Goal: Submit feedback/report problem: Provide input to the site owners about the experience or issues

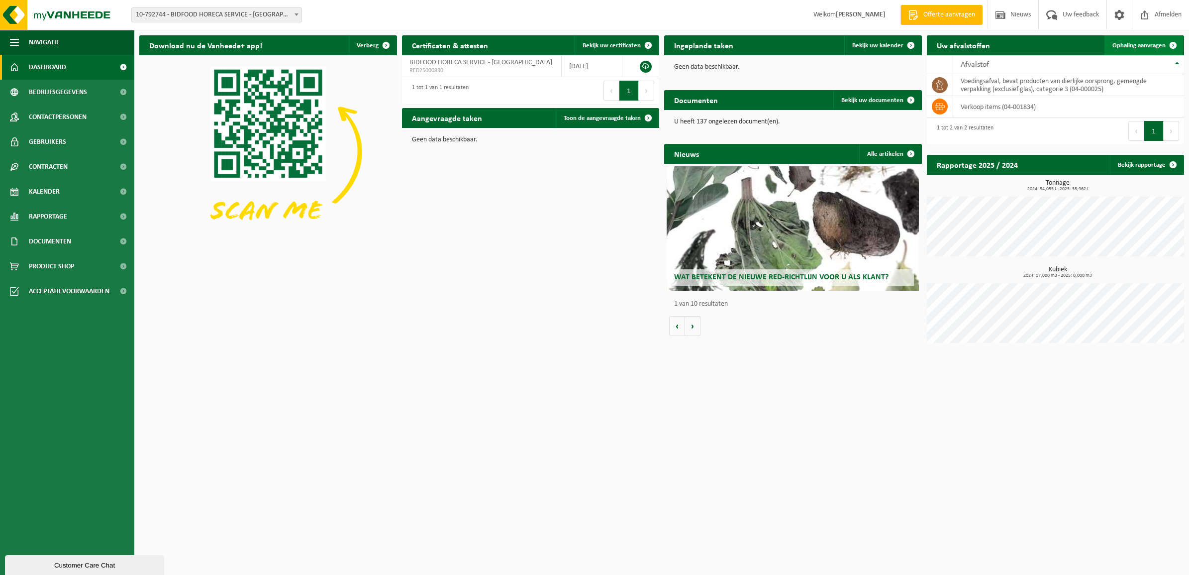
click at [1135, 45] on span "Ophaling aanvragen" at bounding box center [1139, 45] width 53 height 6
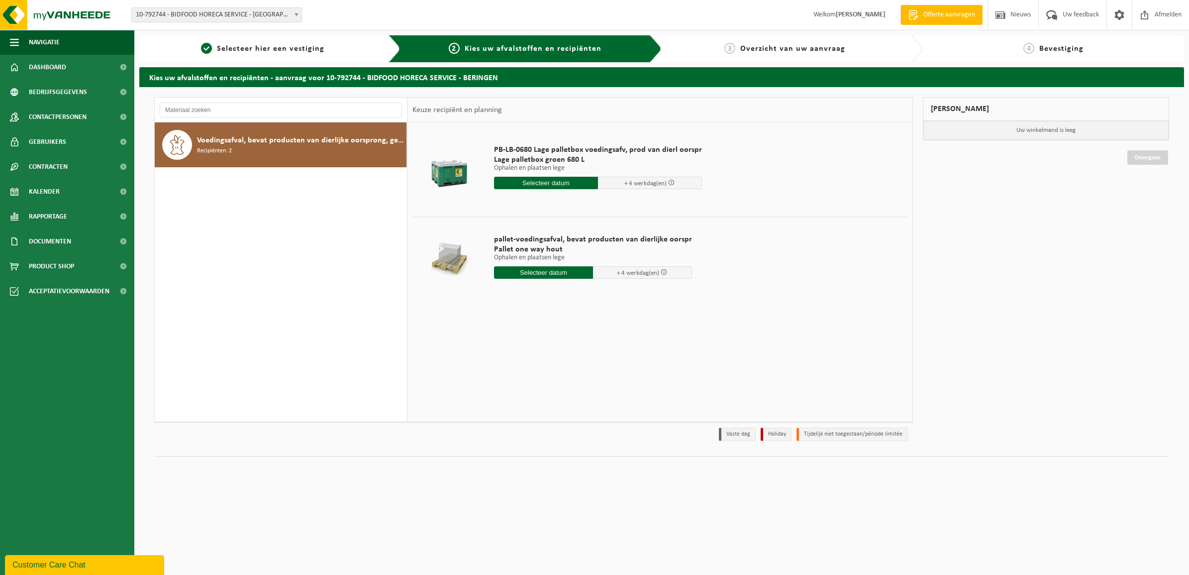
click at [533, 273] on input "text" at bounding box center [543, 272] width 99 height 12
click at [503, 379] on div "22" at bounding box center [503, 377] width 17 height 16
type input "Van 2025-09-22"
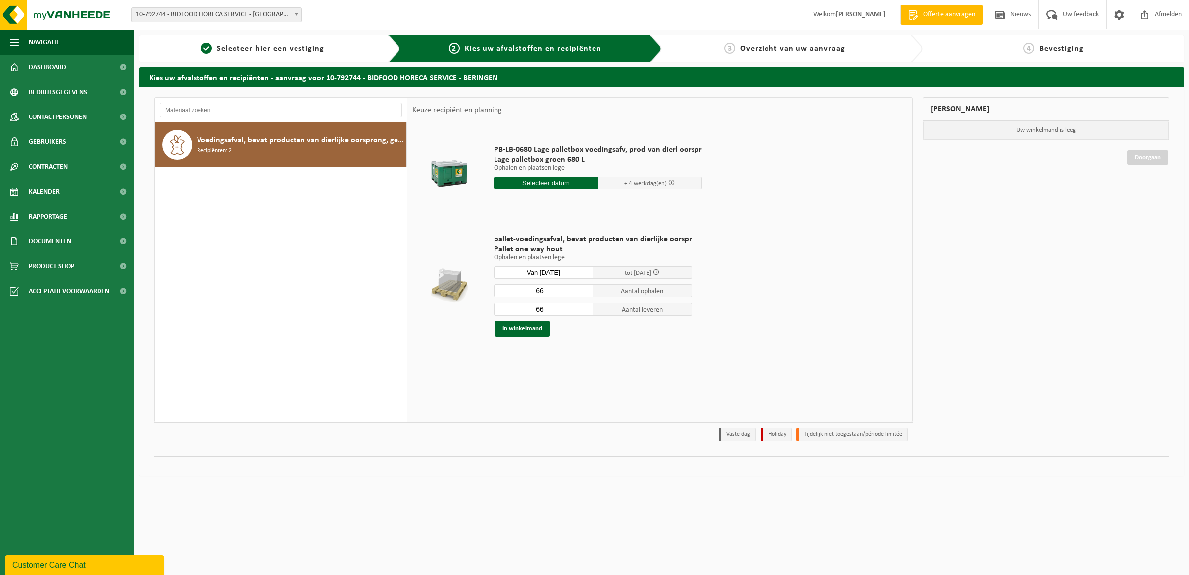
drag, startPoint x: 549, startPoint y: 293, endPoint x: 520, endPoint y: 292, distance: 28.9
click at [520, 292] on input "66" at bounding box center [543, 290] width 99 height 13
type input "17"
type input "0"
type input "17"
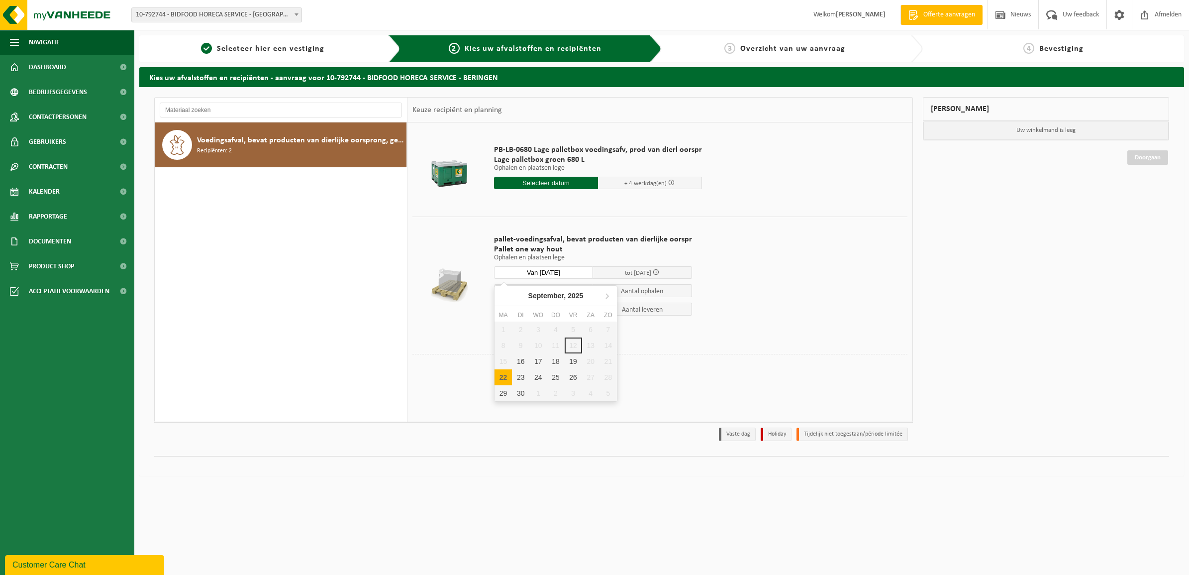
click at [558, 271] on input "Van 2025-09-22" at bounding box center [543, 272] width 99 height 12
click at [519, 327] on button "In winkelmand" at bounding box center [522, 329] width 55 height 16
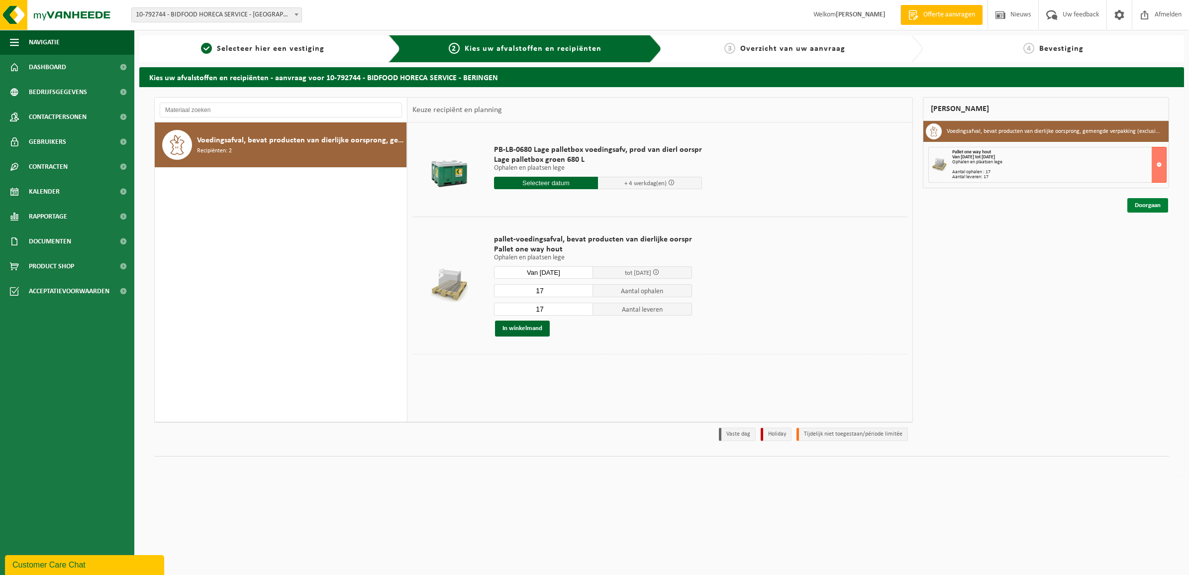
click at [1154, 205] on link "Doorgaan" at bounding box center [1148, 205] width 41 height 14
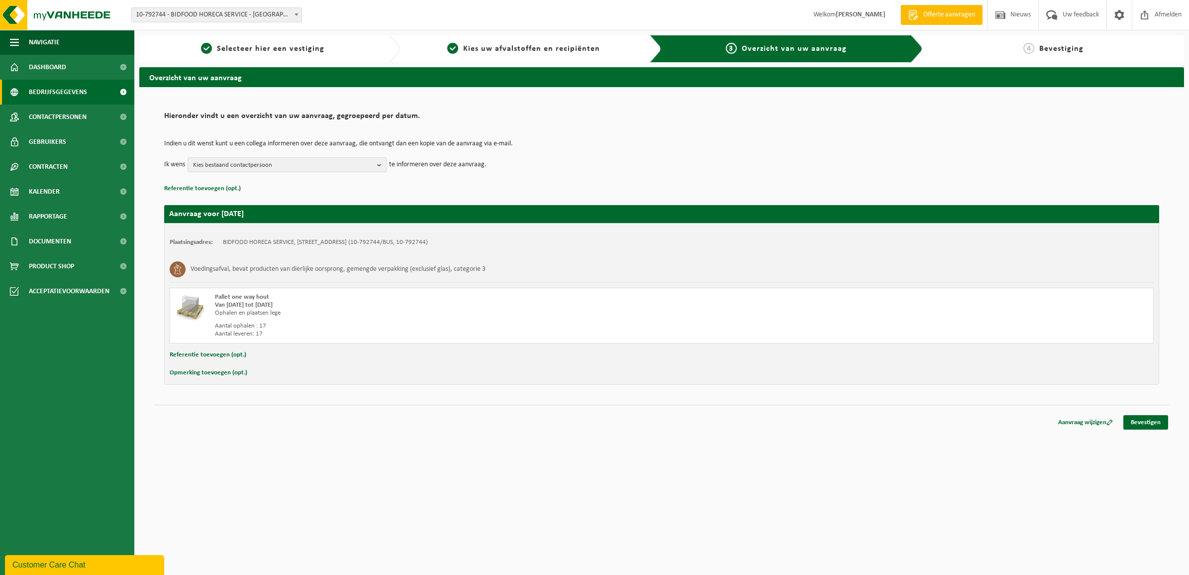
click at [121, 93] on span at bounding box center [123, 92] width 22 height 25
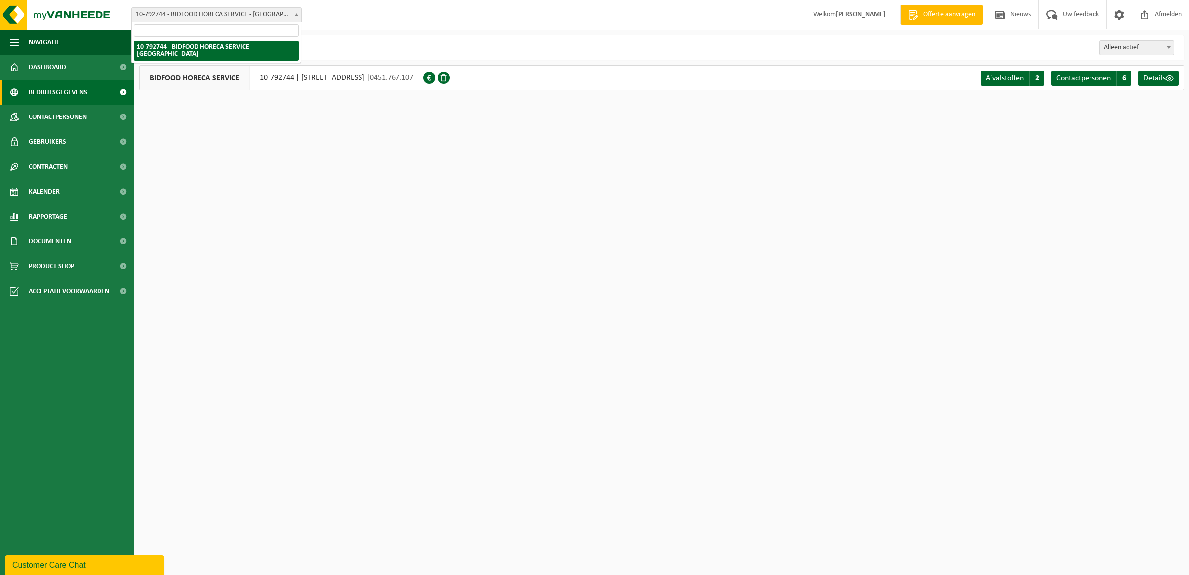
click at [292, 16] on span at bounding box center [297, 14] width 10 height 13
click at [1121, 14] on span at bounding box center [1119, 14] width 15 height 29
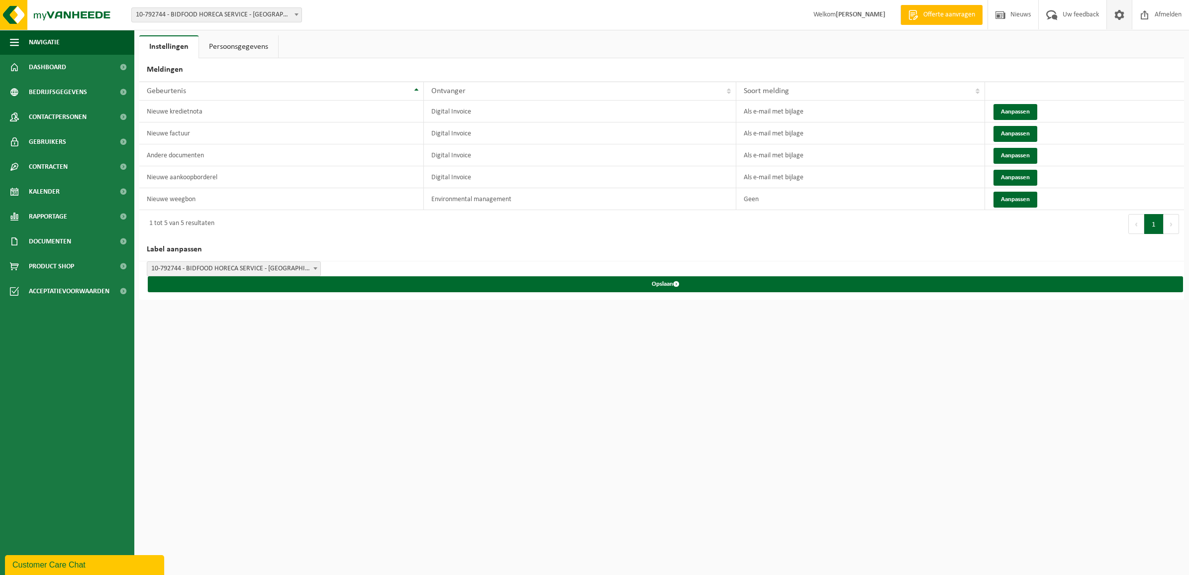
click at [244, 46] on link "Persoonsgegevens" at bounding box center [238, 46] width 79 height 23
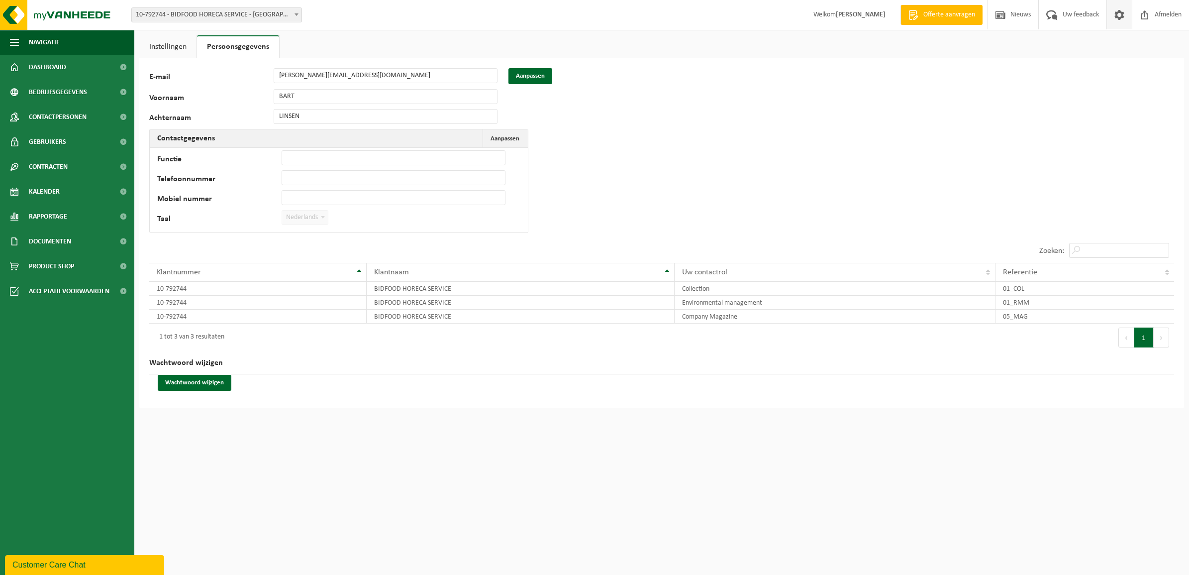
click at [165, 44] on link "Instellingen" at bounding box center [167, 46] width 57 height 23
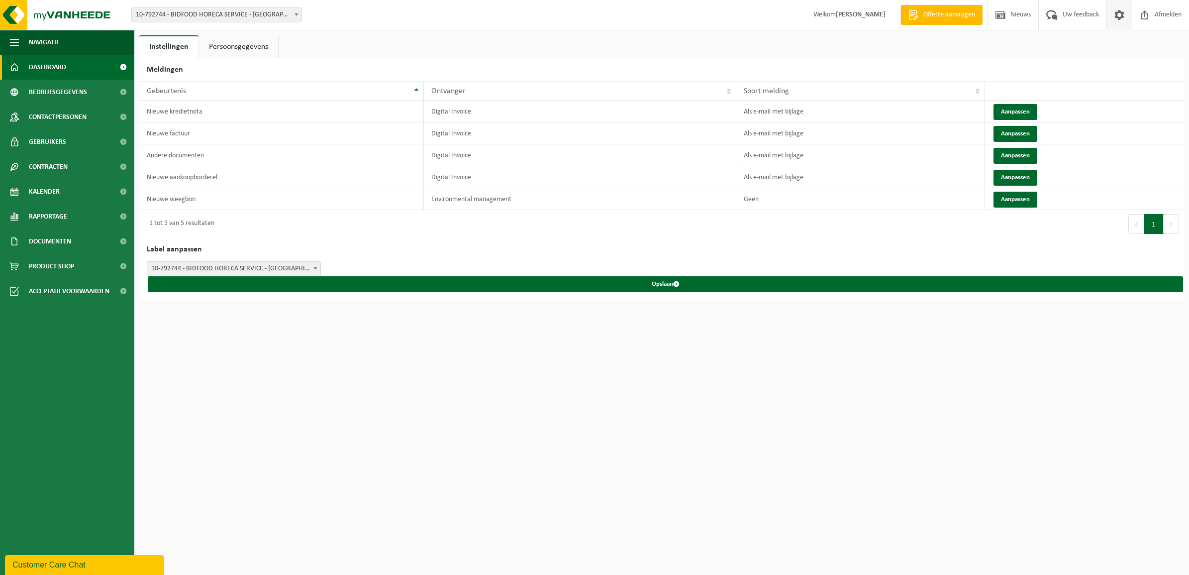
click at [48, 61] on span "Dashboard" at bounding box center [47, 67] width 37 height 25
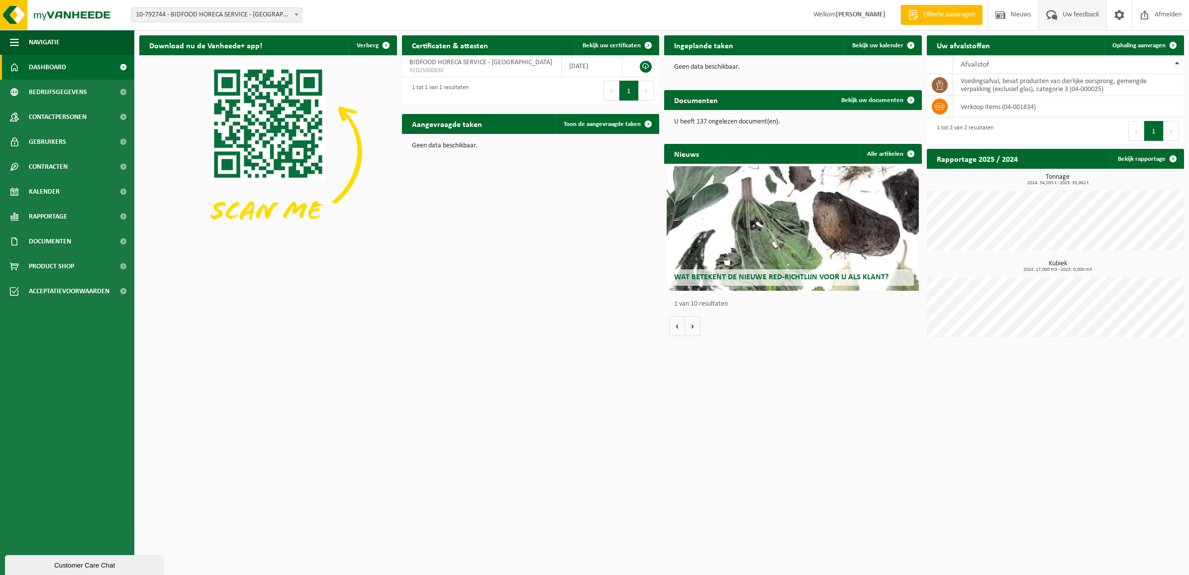
click at [1068, 13] on span "Uw feedback" at bounding box center [1081, 14] width 41 height 29
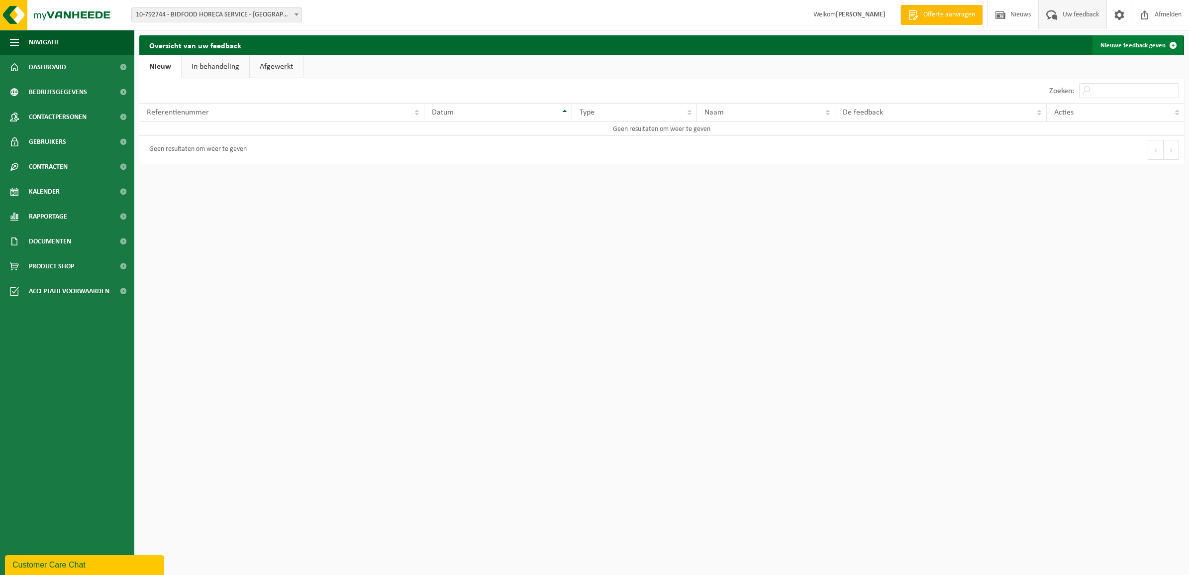
click at [1173, 45] on span at bounding box center [1174, 45] width 20 height 20
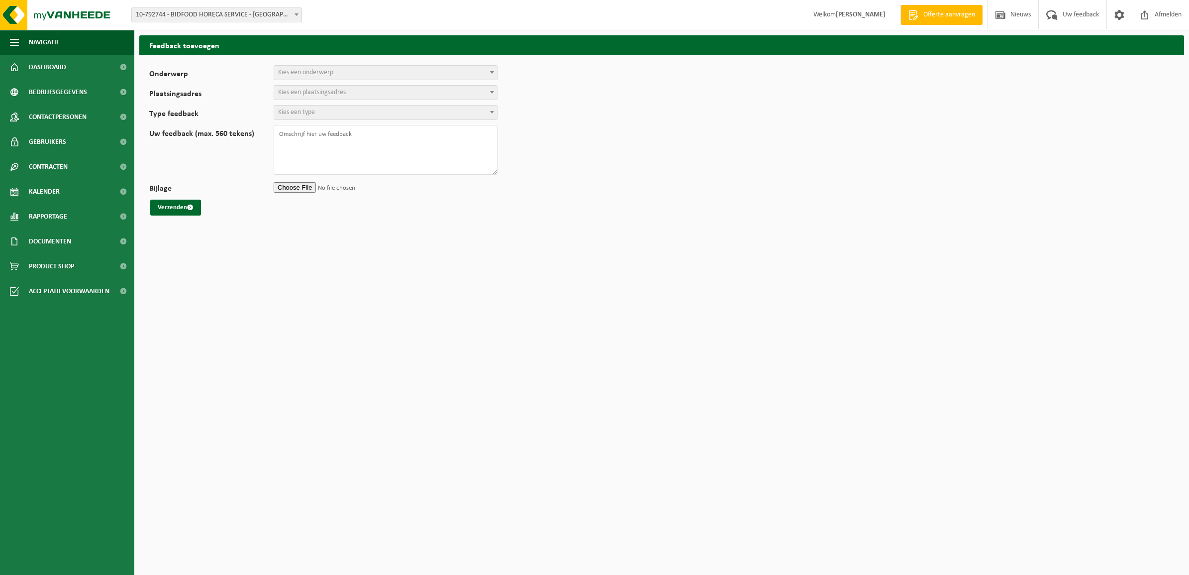
select select
click at [300, 70] on span "Kies een onderwerp" at bounding box center [305, 72] width 55 height 7
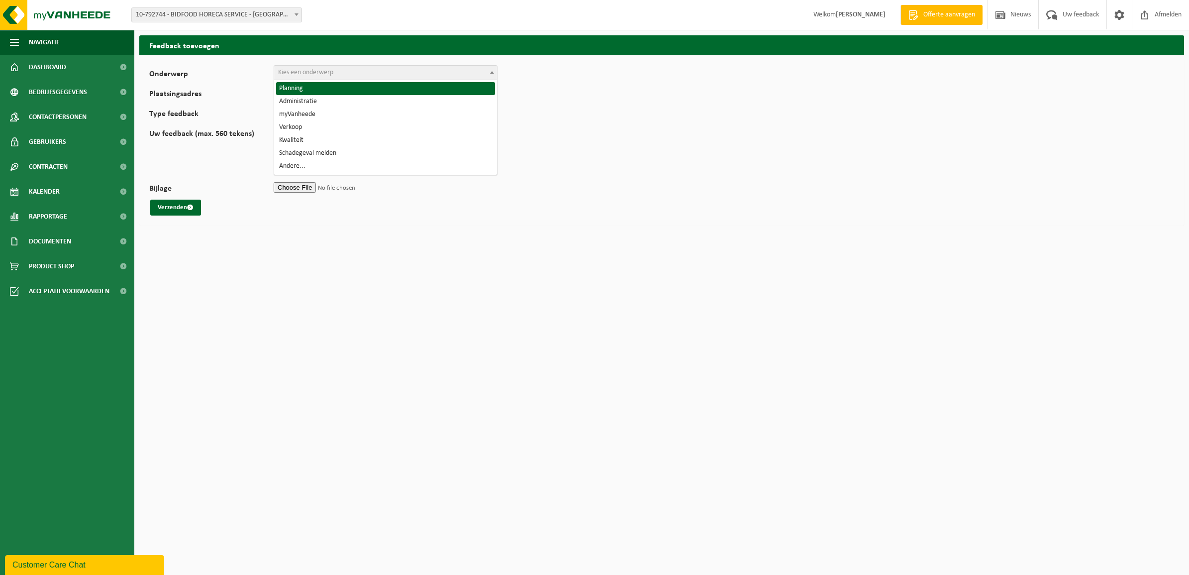
select select "1"
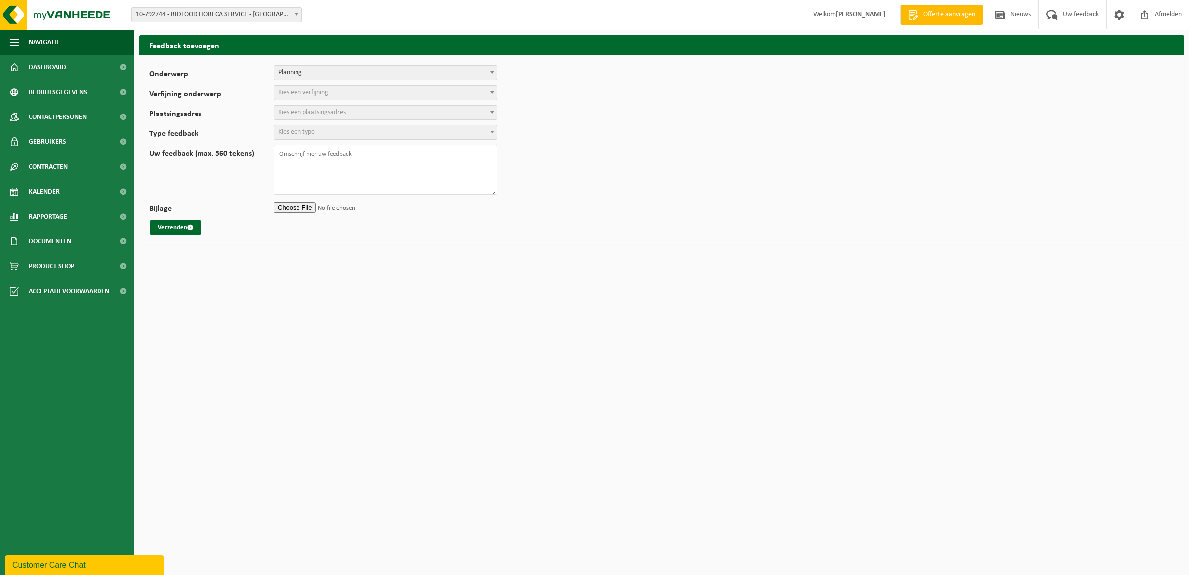
click at [333, 92] on span "Kies een verfijning" at bounding box center [385, 93] width 223 height 14
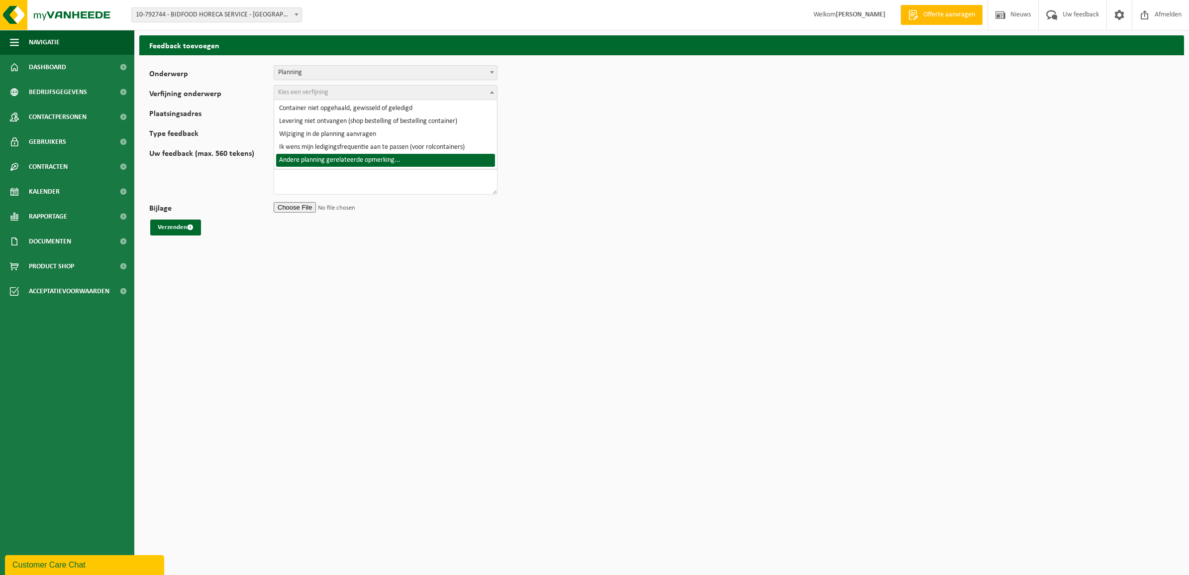
select select "6"
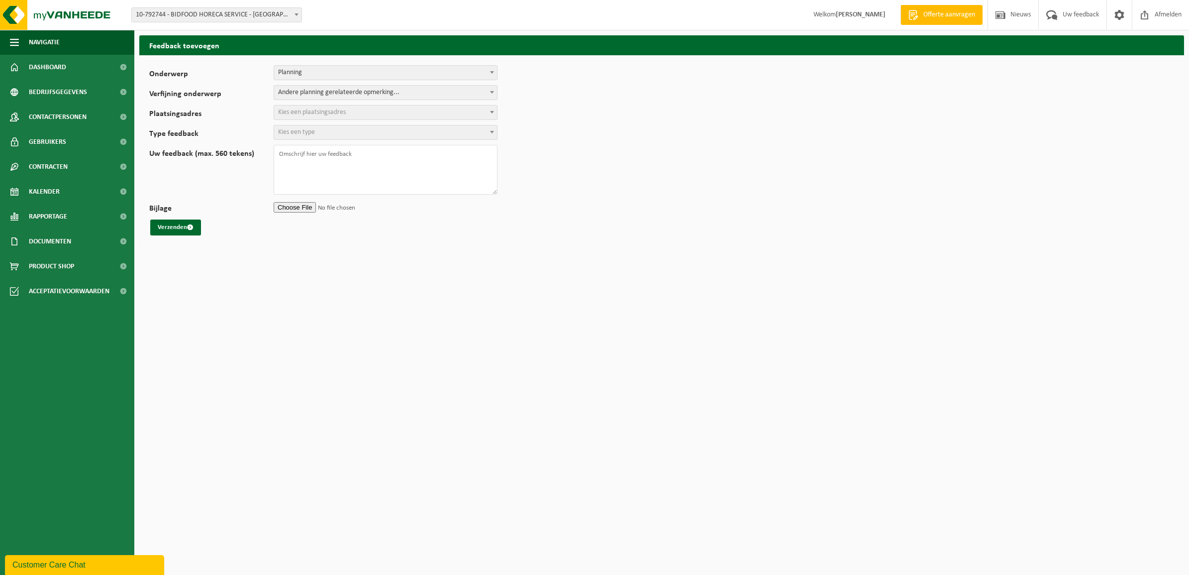
click at [342, 117] on span "Kies een plaatsingsadres" at bounding box center [385, 113] width 223 height 14
select select "34263"
click at [322, 132] on span "Kies een type" at bounding box center [385, 132] width 223 height 14
select select "QUE"
click at [313, 155] on textarea "Uw feedback (max. 560 tekens)" at bounding box center [386, 170] width 224 height 50
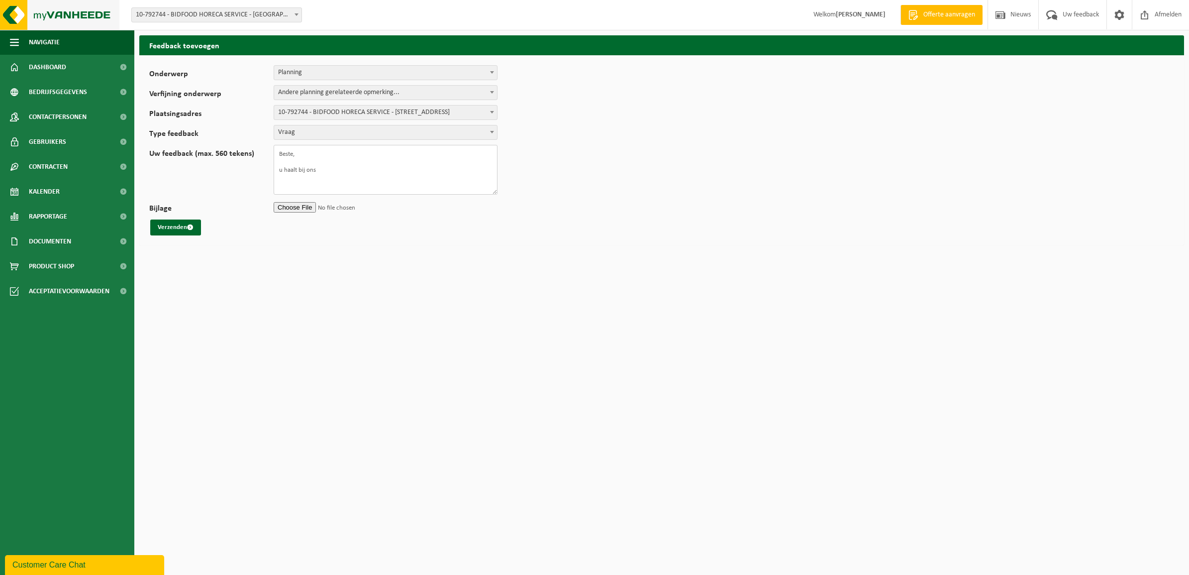
type textarea "Beste, u haalt bij ons"
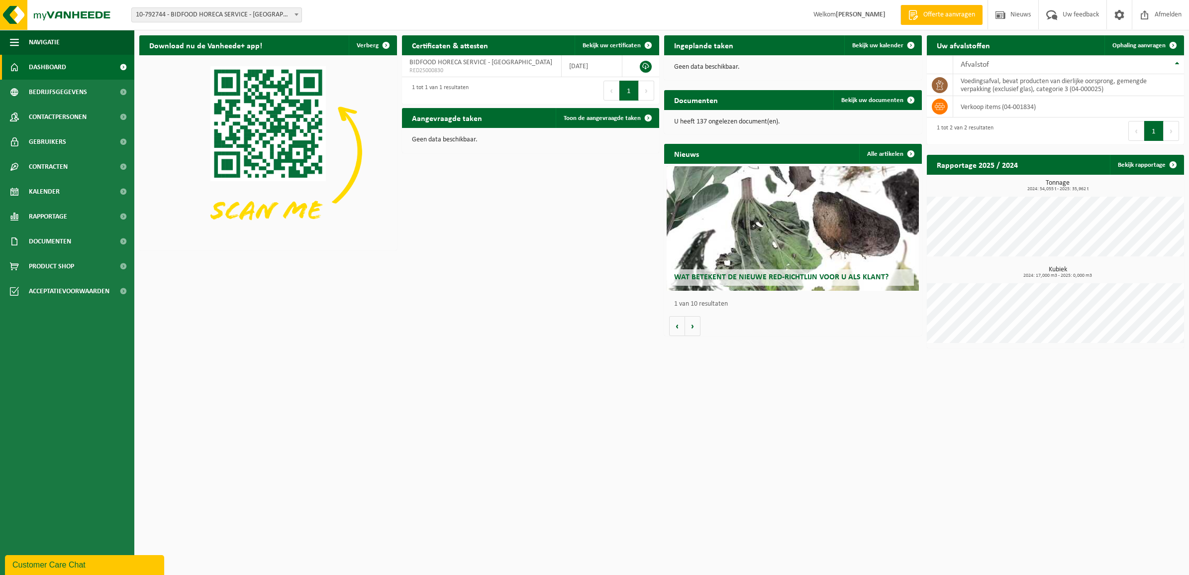
click at [71, 565] on div "Customer Care Chat" at bounding box center [84, 565] width 144 height 12
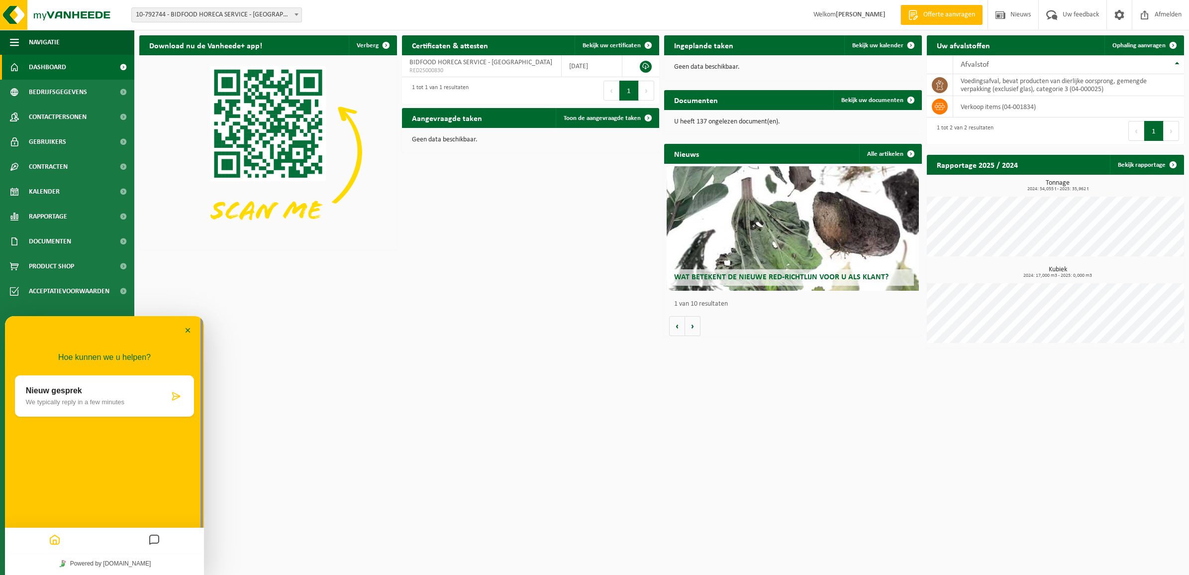
click at [180, 395] on icon at bounding box center [176, 396] width 10 height 10
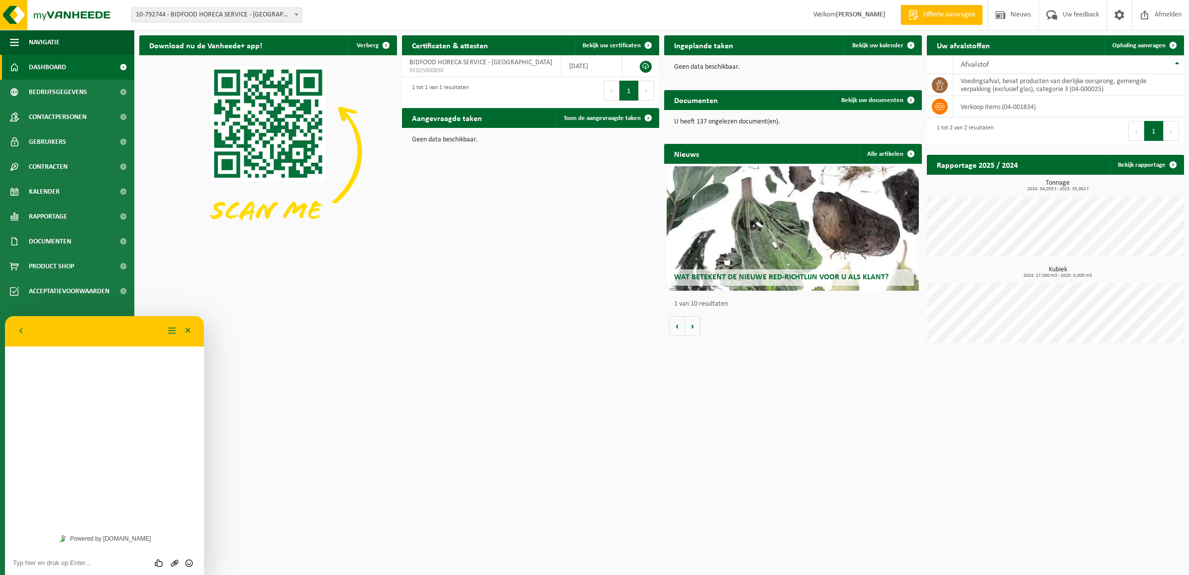
click at [60, 358] on div "Hoe kunnen we u helpen? Nieuw gesprek We typically reply in a few minutes" at bounding box center [104, 421] width 199 height 211
click at [54, 563] on textarea at bounding box center [104, 563] width 183 height 8
click at [112, 521] on textarea "Beste, we willen een ophaling van pallet-voedingsafval laten uitvoeren door u o…" at bounding box center [104, 543] width 183 height 48
type textarea "Beste, we willen een ophaling van 17 pallets voedingsafval laten uitvoeren door…"
